Goal: Information Seeking & Learning: Understand process/instructions

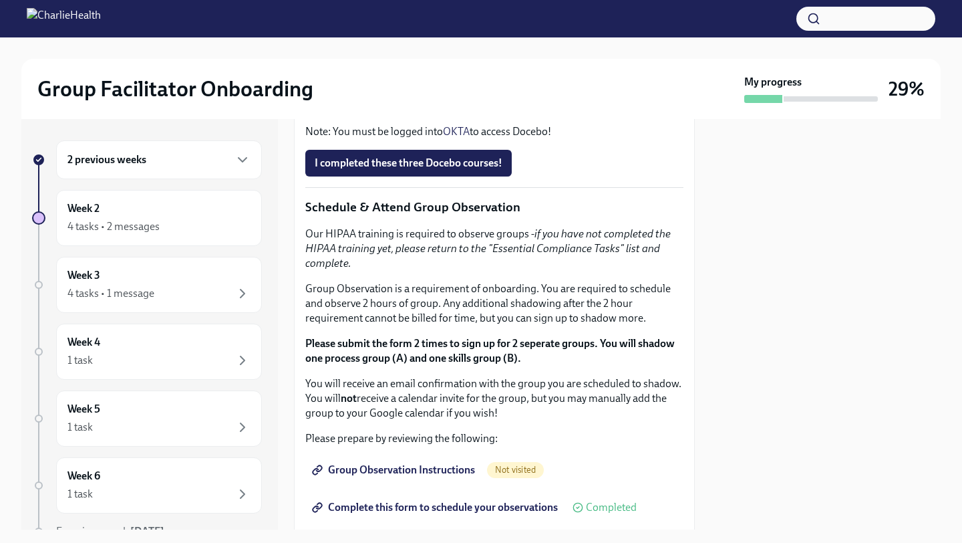
scroll to position [634, 0]
click at [492, 169] on span "I completed these three Docebo courses!" at bounding box center [409, 162] width 188 height 13
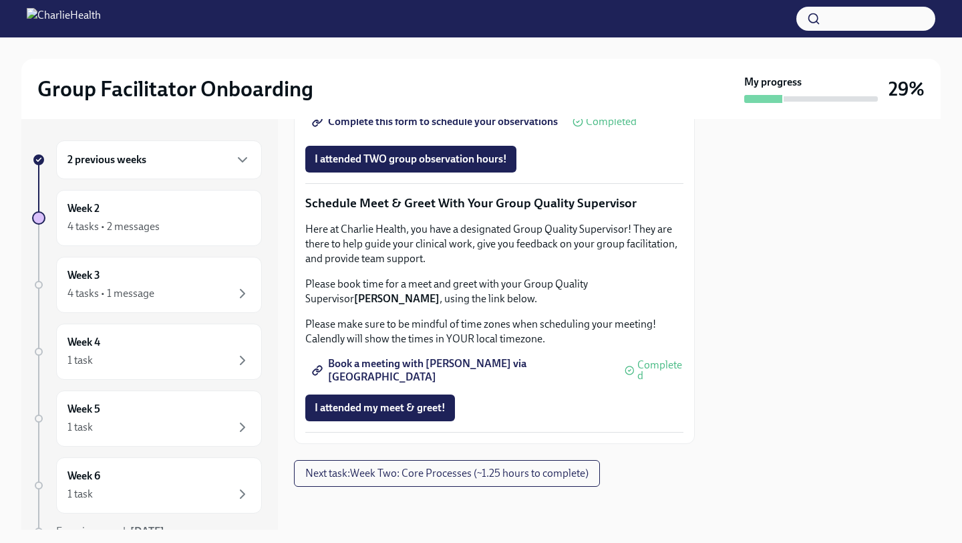
scroll to position [1054, 0]
click at [518, 128] on span "Complete this form to schedule your observations" at bounding box center [436, 121] width 243 height 13
click at [478, 482] on button "Next task : Week Two: Core Processes (~1.25 hours to complete)" at bounding box center [447, 473] width 306 height 27
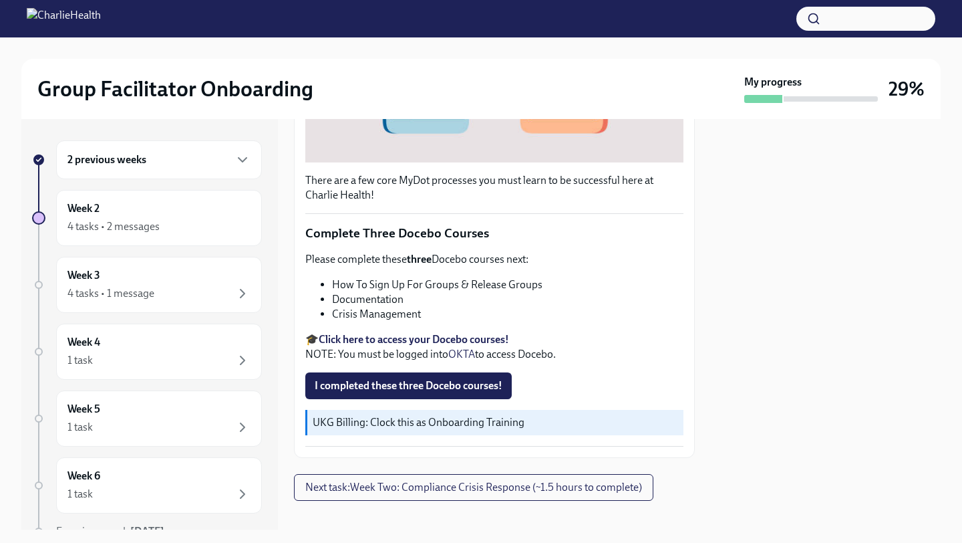
scroll to position [424, 0]
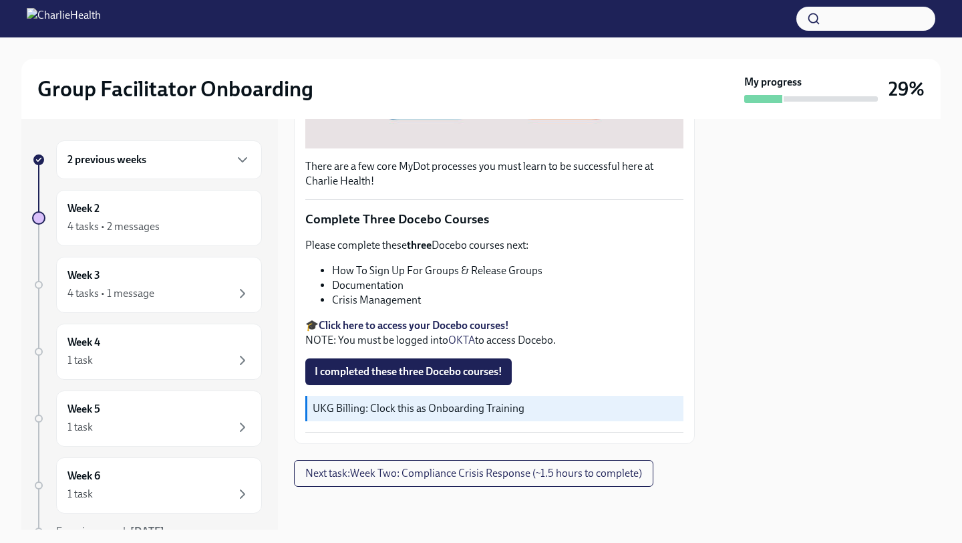
click at [189, 165] on div "2 previous weeks" at bounding box center [158, 160] width 183 height 16
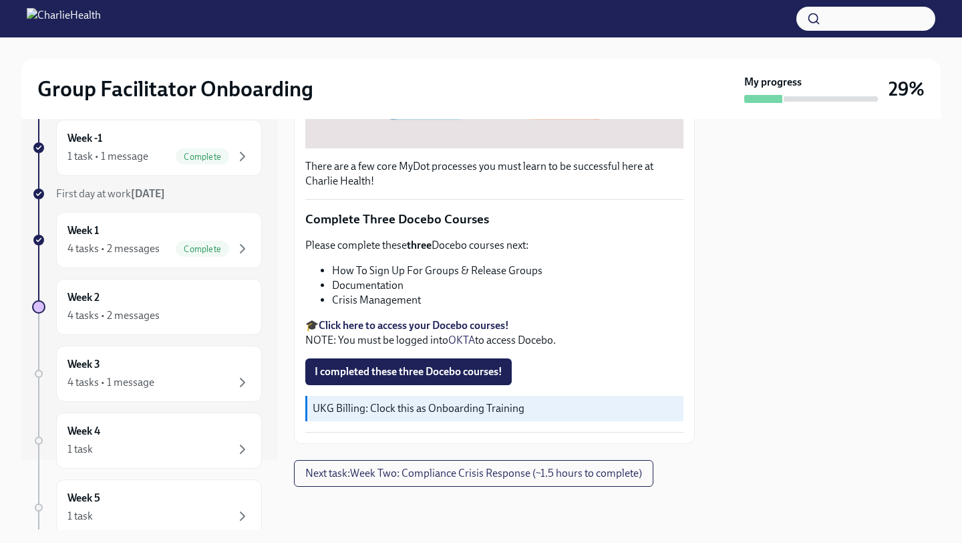
scroll to position [71, 0]
click at [225, 305] on div "Week 2 4 tasks • 2 messages" at bounding box center [158, 305] width 183 height 33
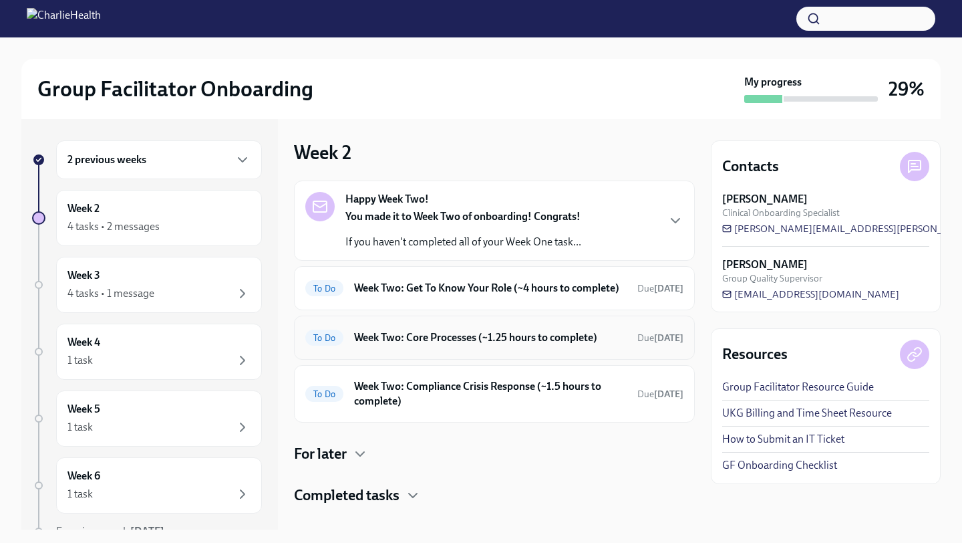
click at [418, 345] on h6 "Week Two: Core Processes (~1.25 hours to complete)" at bounding box center [490, 337] width 273 height 15
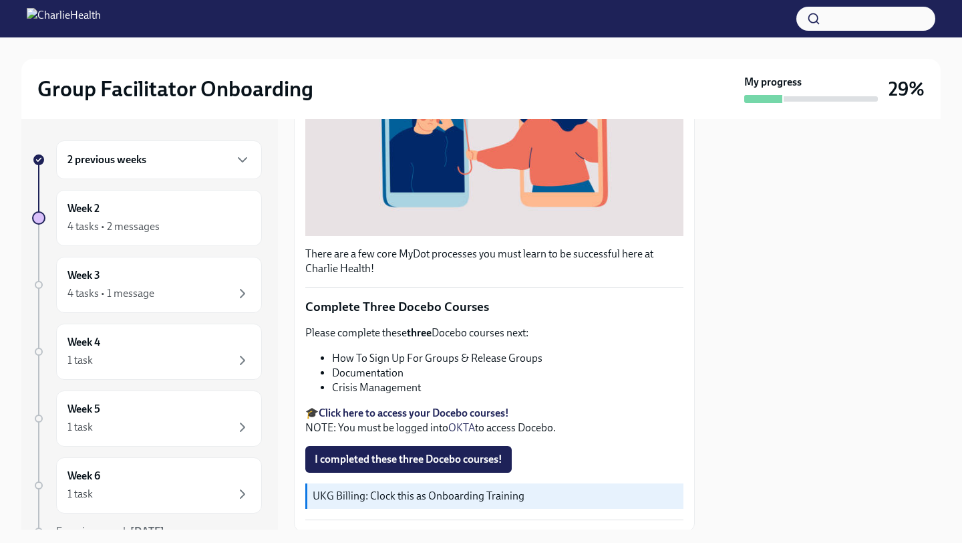
scroll to position [419, 0]
